Goal: Transaction & Acquisition: Purchase product/service

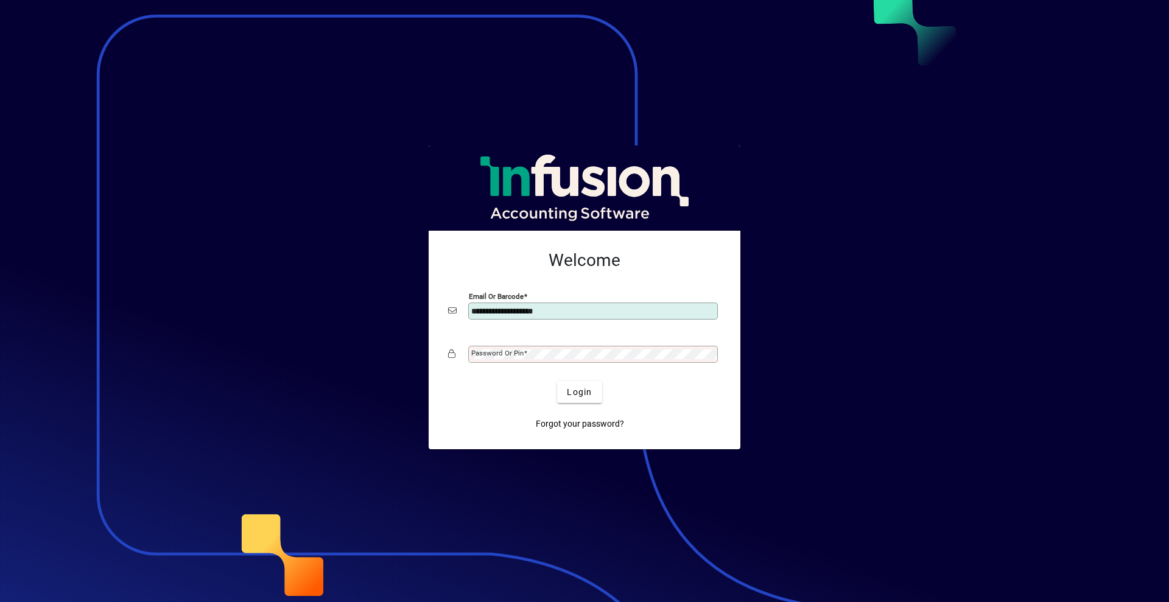
type input "**********"
click at [557, 381] on button "Login" at bounding box center [579, 392] width 44 height 22
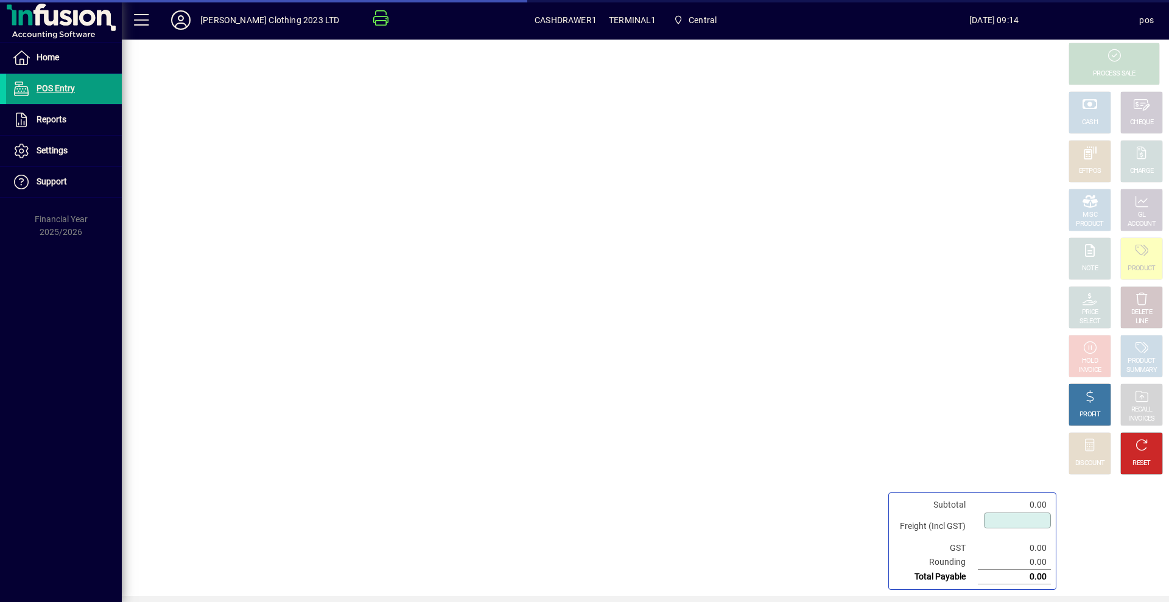
type input "****"
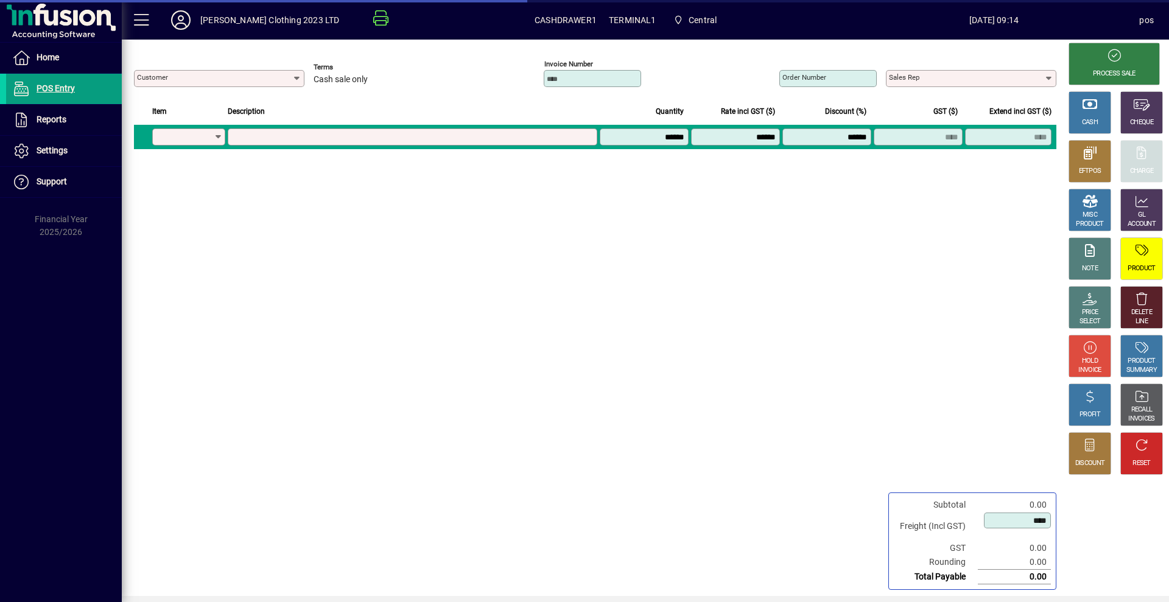
type input "**********"
